Goal: Information Seeking & Learning: Find specific fact

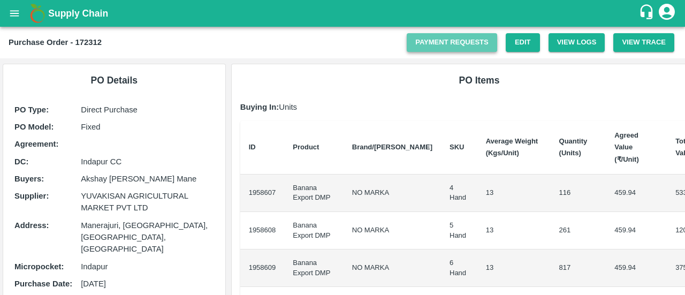
click at [474, 51] on link "Payment Requests" at bounding box center [452, 42] width 90 height 19
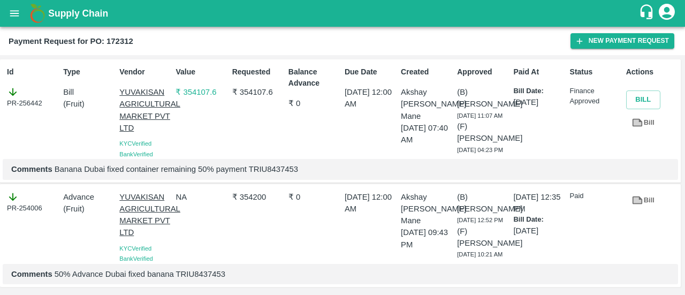
click at [284, 175] on p "Comments Banana Dubai fixed container remaining 50% payment TRIU8437453" at bounding box center [340, 169] width 658 height 12
copy p "TRIU8437453"
drag, startPoint x: 25, startPoint y: 104, endPoint x: 44, endPoint y: 103, distance: 18.8
click at [44, 103] on div "PR-256442" at bounding box center [33, 97] width 52 height 22
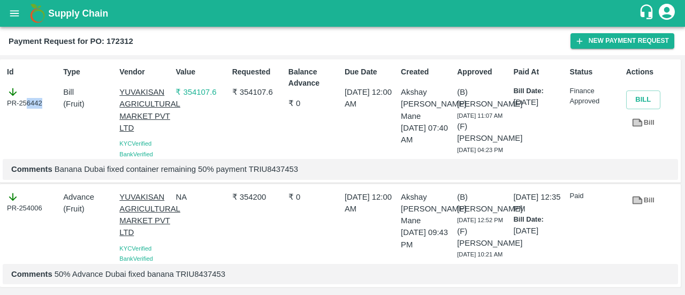
click at [26, 107] on div "PR-256442" at bounding box center [33, 97] width 52 height 22
click at [21, 103] on div "PR-256442" at bounding box center [33, 97] width 52 height 22
copy div "256442"
click at [125, 41] on b "Payment Request for PO: 172312" at bounding box center [71, 41] width 125 height 9
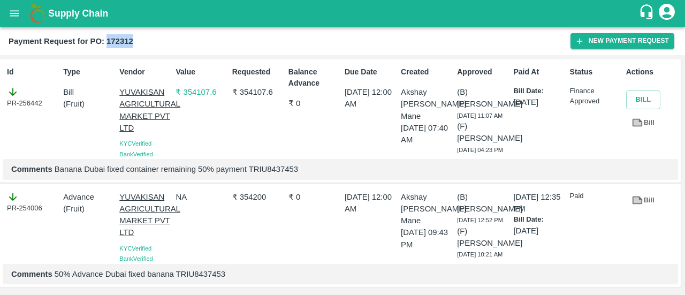
copy b "172312"
click at [125, 41] on b "Payment Request for PO: 172312" at bounding box center [71, 41] width 125 height 9
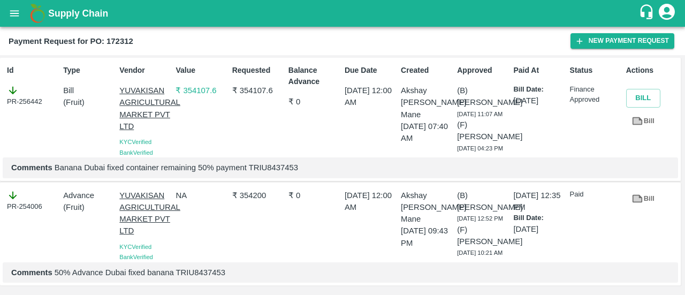
click at [252, 188] on div "₹ 354200" at bounding box center [256, 223] width 56 height 77
copy p "354200"
click at [252, 188] on div "₹ 354200" at bounding box center [256, 223] width 56 height 77
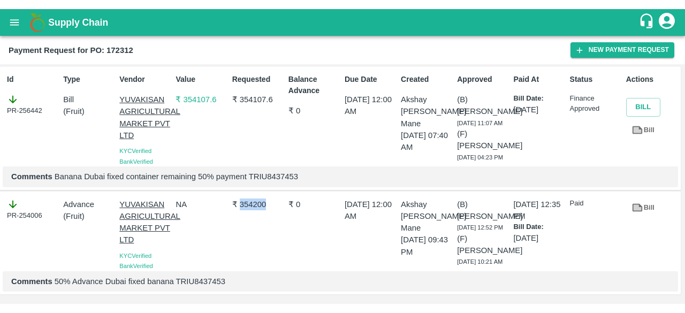
scroll to position [10, 0]
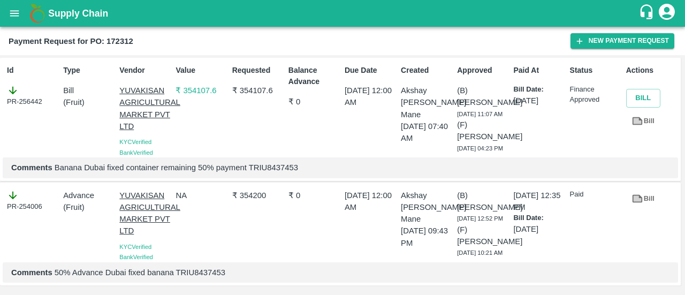
click at [257, 85] on p "₹ 354107.6" at bounding box center [258, 91] width 52 height 12
copy p "354107.6"
click at [257, 85] on p "₹ 354107.6" at bounding box center [258, 91] width 52 height 12
copy p "354107.6"
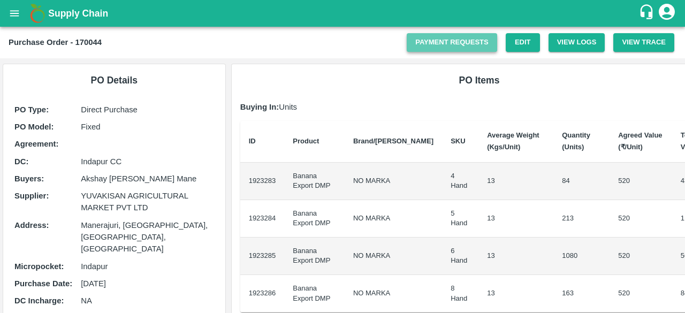
click at [422, 47] on link "Payment Requests" at bounding box center [452, 42] width 90 height 19
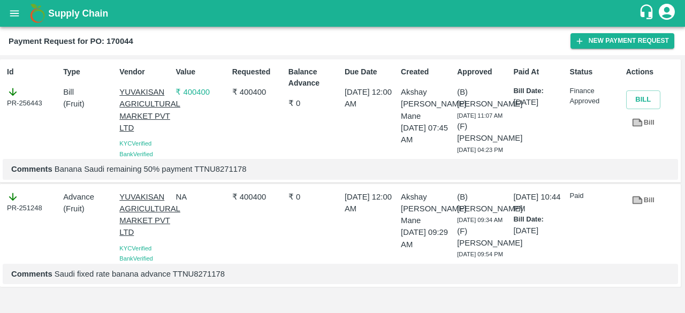
click at [224, 179] on div "Comments Banana Saudi remaining 50% payment TTNU8271178" at bounding box center [340, 169] width 675 height 20
copy p "TTNU8271178"
click at [114, 35] on h2 "Payment Request for PO: 170044" at bounding box center [71, 41] width 125 height 14
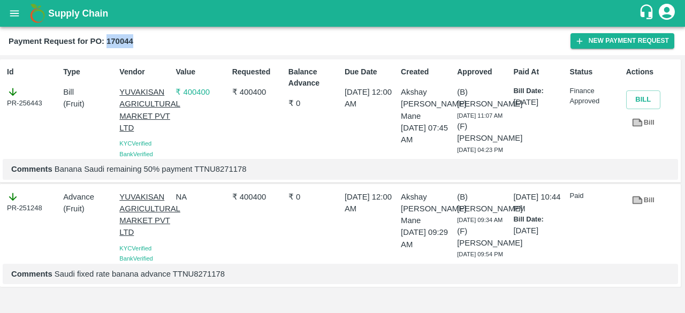
copy b "170044"
click at [37, 96] on div "PR-256443" at bounding box center [33, 97] width 52 height 22
click at [36, 101] on div "PR-256443" at bounding box center [33, 97] width 52 height 22
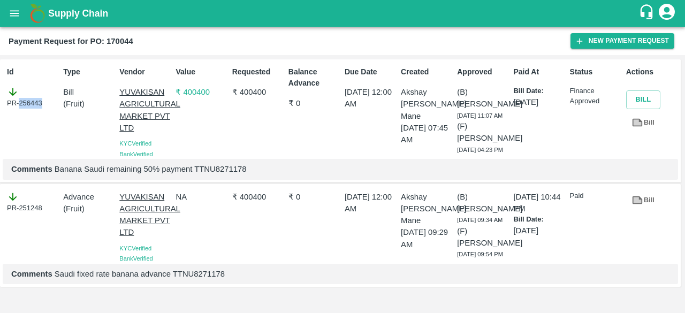
copy div "256443"
click at [260, 191] on p "₹ 400400" at bounding box center [258, 197] width 52 height 12
copy p "400400"
click at [260, 191] on p "₹ 400400" at bounding box center [258, 197] width 52 height 12
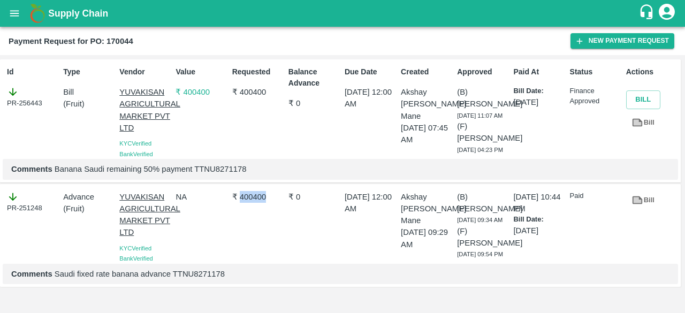
scroll to position [0, 0]
click at [250, 94] on p "₹ 400400" at bounding box center [258, 92] width 52 height 12
copy p "400400"
click at [250, 94] on p "₹ 400400" at bounding box center [258, 92] width 52 height 12
